Goal: Use online tool/utility: Utilize a website feature to perform a specific function

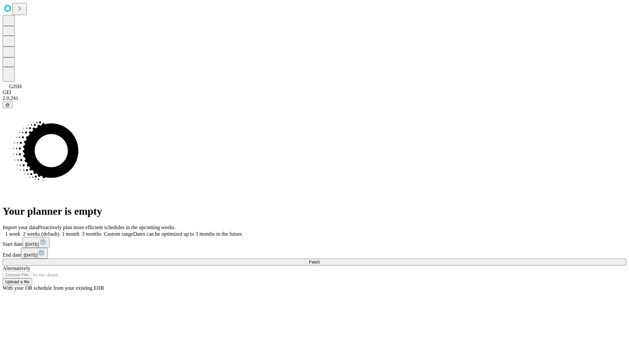
click at [320, 259] on span "Fetch" at bounding box center [314, 261] width 11 height 5
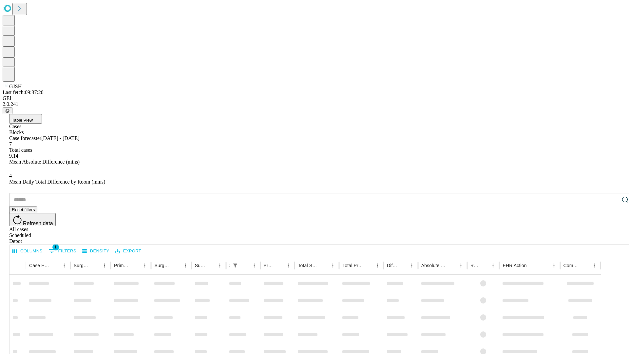
click at [33, 118] on span "Table View" at bounding box center [22, 120] width 21 height 5
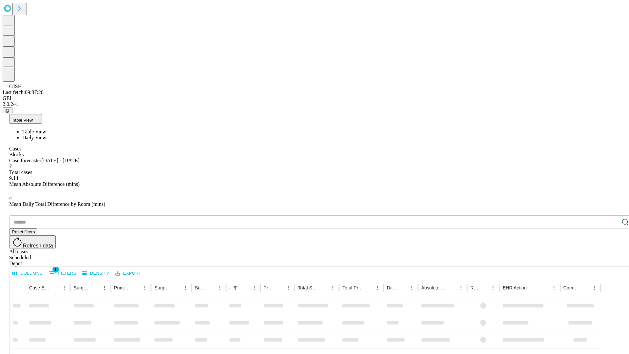
click at [46, 135] on span "Daily View" at bounding box center [34, 138] width 24 height 6
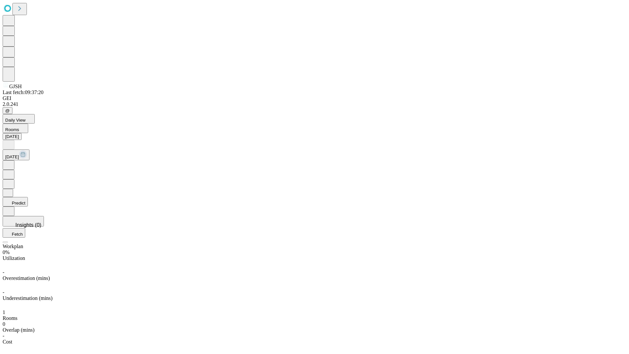
click at [28, 197] on button "Predict" at bounding box center [15, 201] width 25 height 9
